Goal: Task Accomplishment & Management: Use online tool/utility

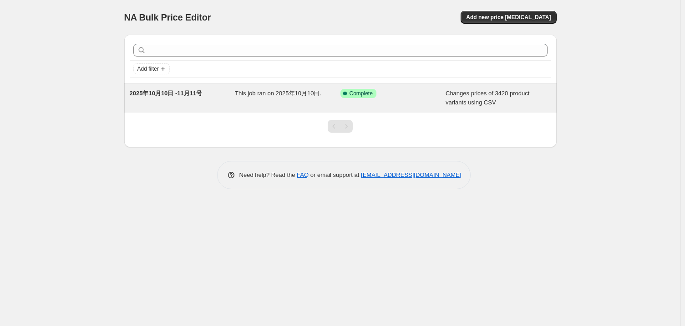
click at [226, 97] on div "2025年10月10日 -11月11号" at bounding box center [183, 98] width 106 height 18
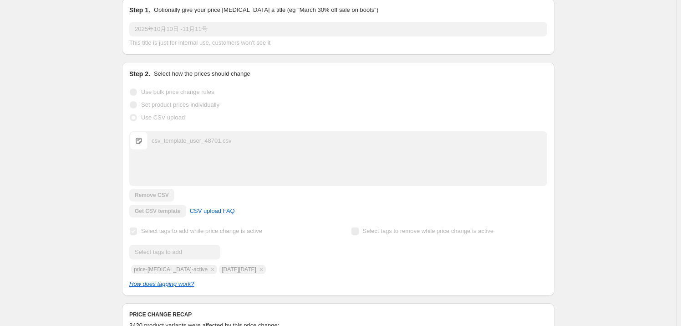
scroll to position [124, 0]
drag, startPoint x: 234, startPoint y: 268, endPoint x: 225, endPoint y: 268, distance: 9.6
click at [225, 269] on div "Submit price-change-job-active Black Friday" at bounding box center [227, 258] width 196 height 29
drag, startPoint x: 240, startPoint y: 268, endPoint x: 233, endPoint y: 267, distance: 6.8
click at [233, 267] on div "Submit price-change-job-active Black Friday" at bounding box center [227, 258] width 196 height 29
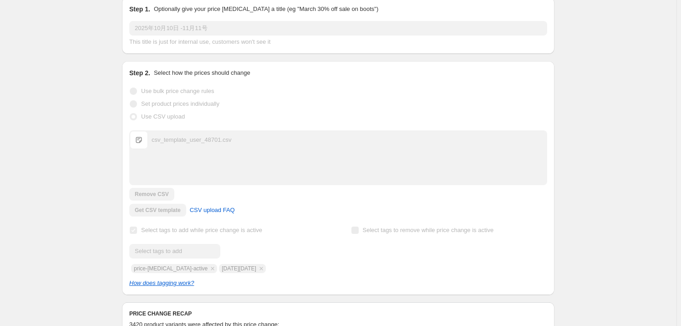
click at [213, 272] on div "Select tags to add while price change is active Submit price-change-job-active …" at bounding box center [338, 256] width 418 height 64
drag, startPoint x: 204, startPoint y: 268, endPoint x: 236, endPoint y: 268, distance: 31.4
click at [236, 268] on div "Submit price-change-job-active Black Friday" at bounding box center [227, 258] width 196 height 29
copy span "Black Friday"
